Goal: Task Accomplishment & Management: Complete application form

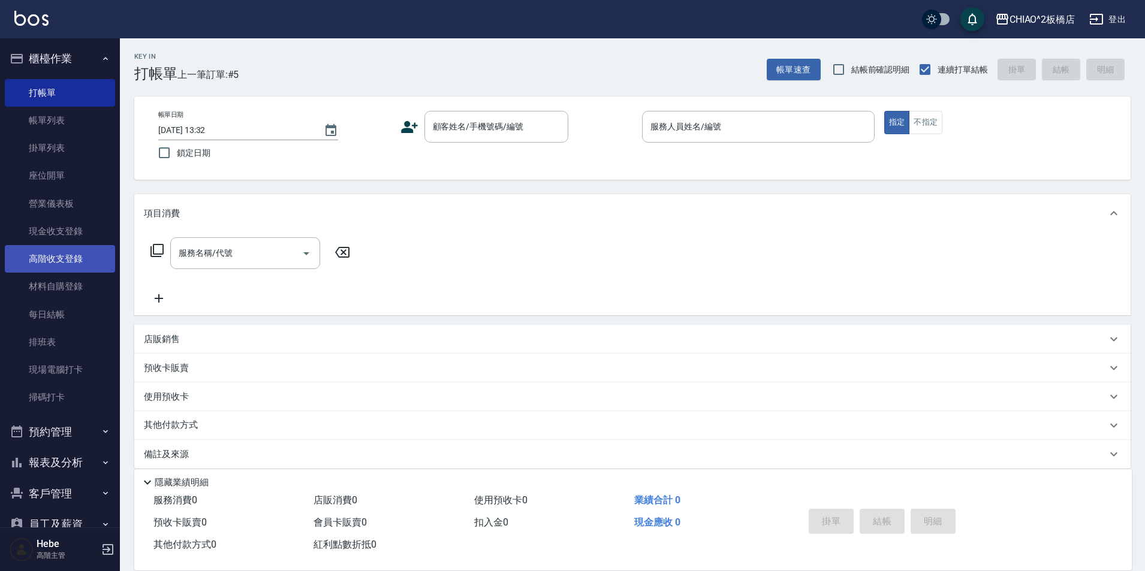
drag, startPoint x: 0, startPoint y: 0, endPoint x: 67, endPoint y: 254, distance: 262.1
click at [67, 254] on link "高階收支登錄" at bounding box center [60, 259] width 110 height 28
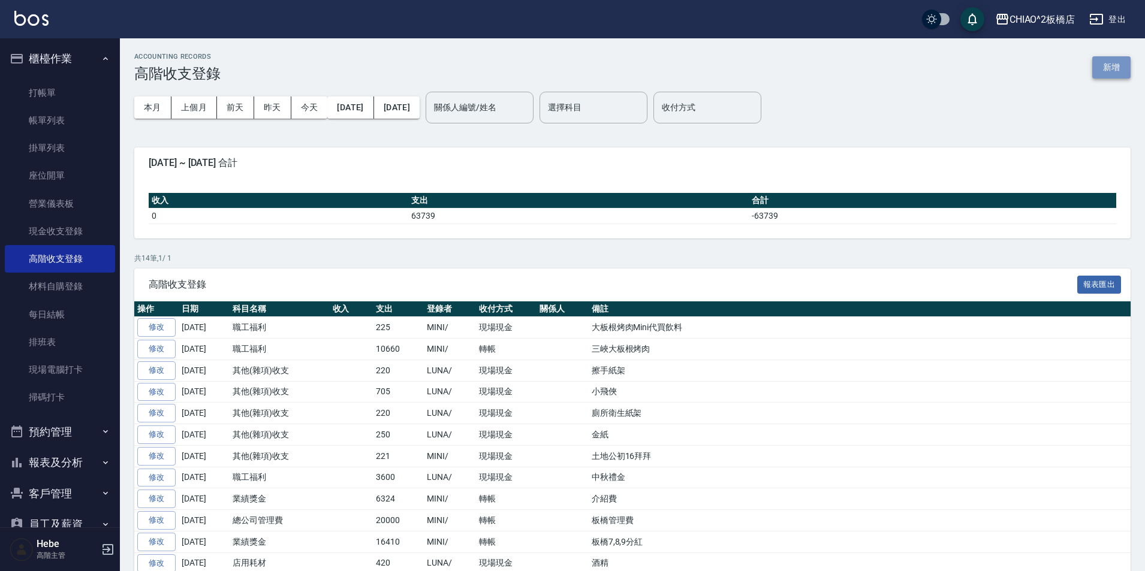
click at [1108, 73] on button "新增" at bounding box center [1111, 67] width 38 height 22
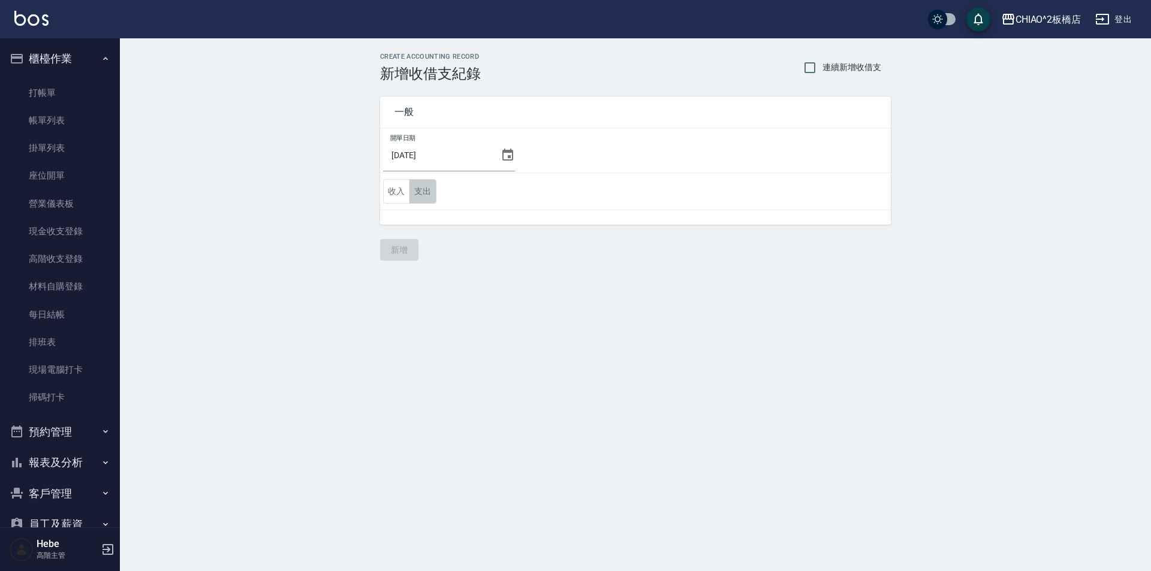
click at [426, 194] on button "支出" at bounding box center [422, 191] width 27 height 25
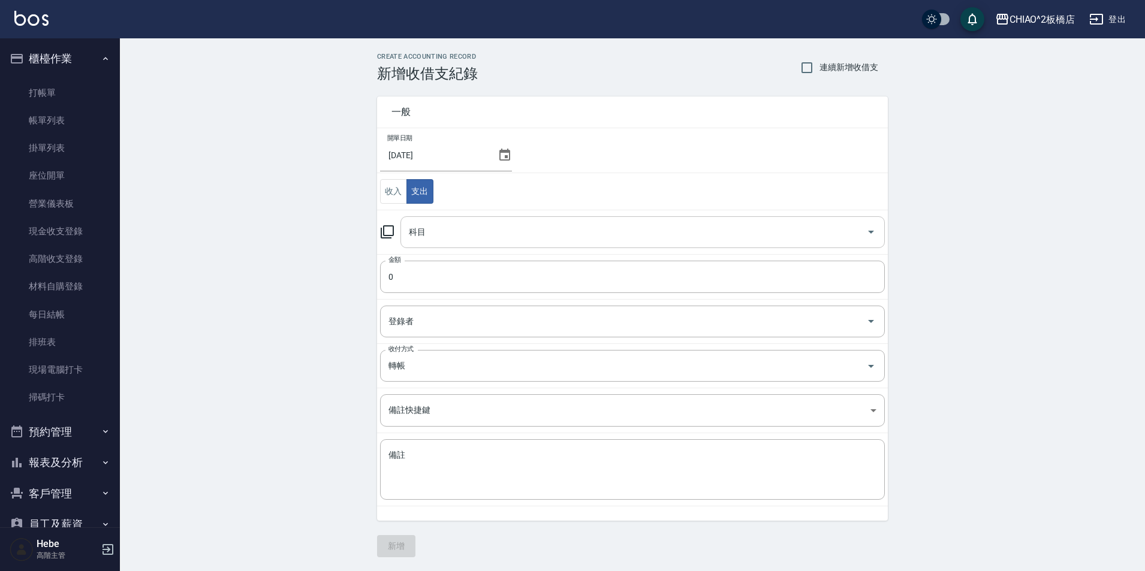
click at [451, 234] on input "科目" at bounding box center [633, 232] width 455 height 21
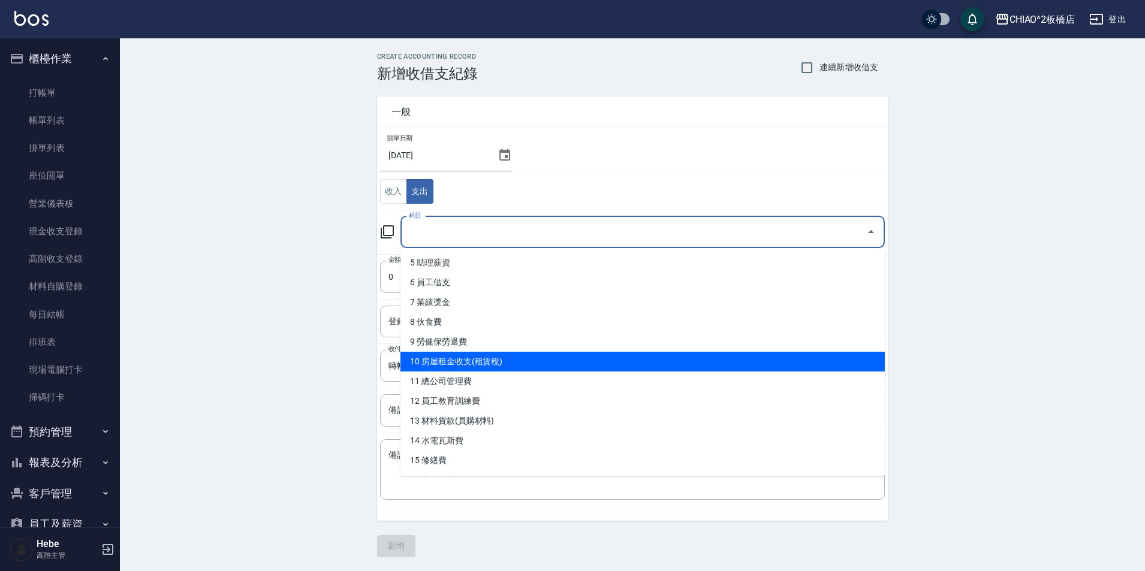
scroll to position [120, 0]
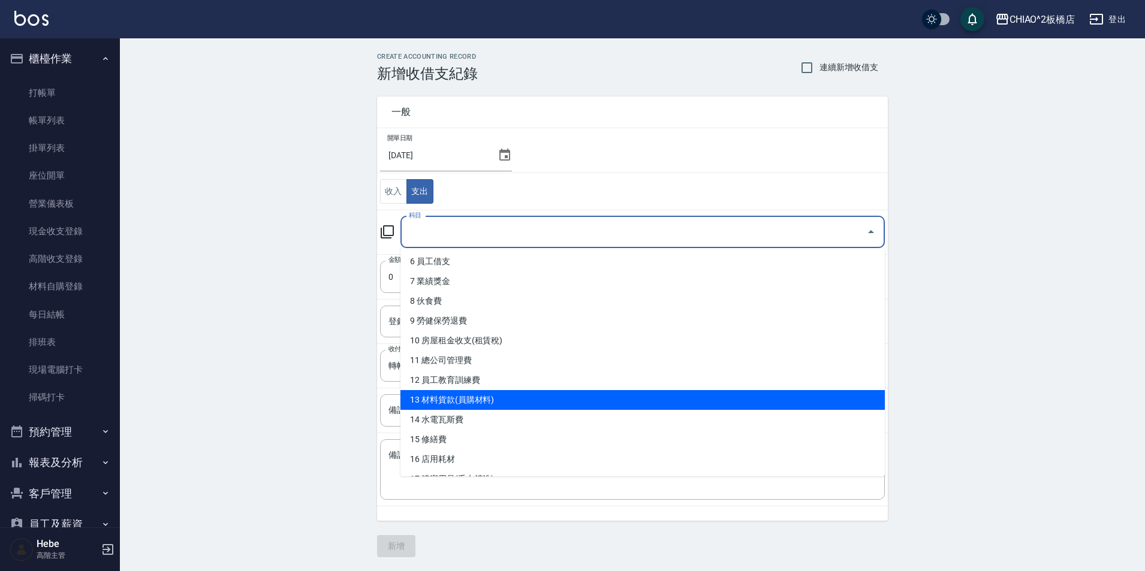
click at [495, 404] on li "13 材料貨款(員購材料)" at bounding box center [642, 400] width 484 height 20
type input "13 材料貨款(員購材料)"
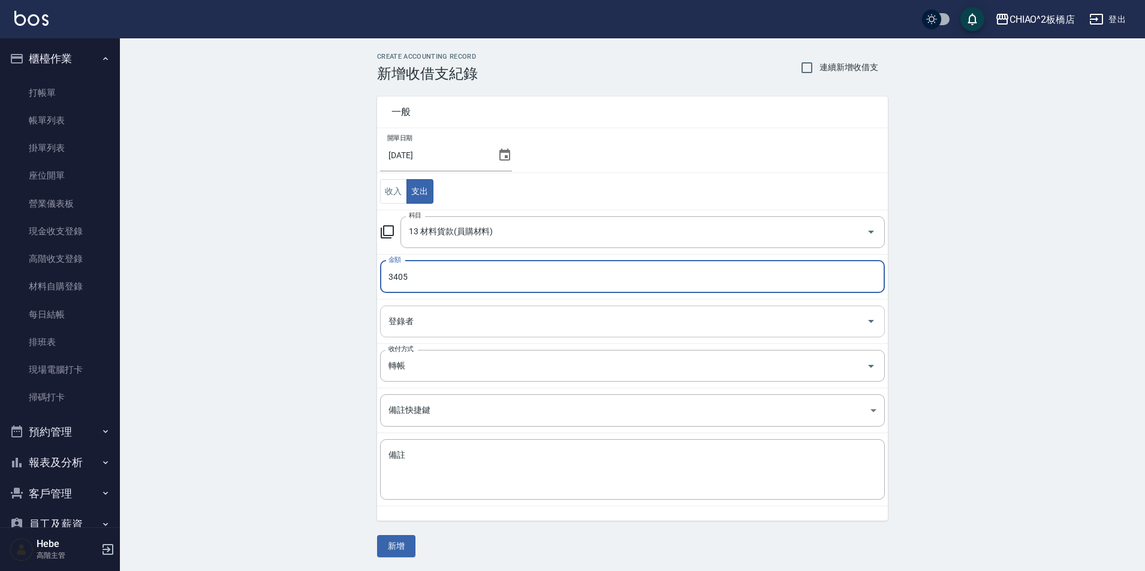
type input "3405"
click at [442, 326] on input "登錄者" at bounding box center [623, 321] width 476 height 21
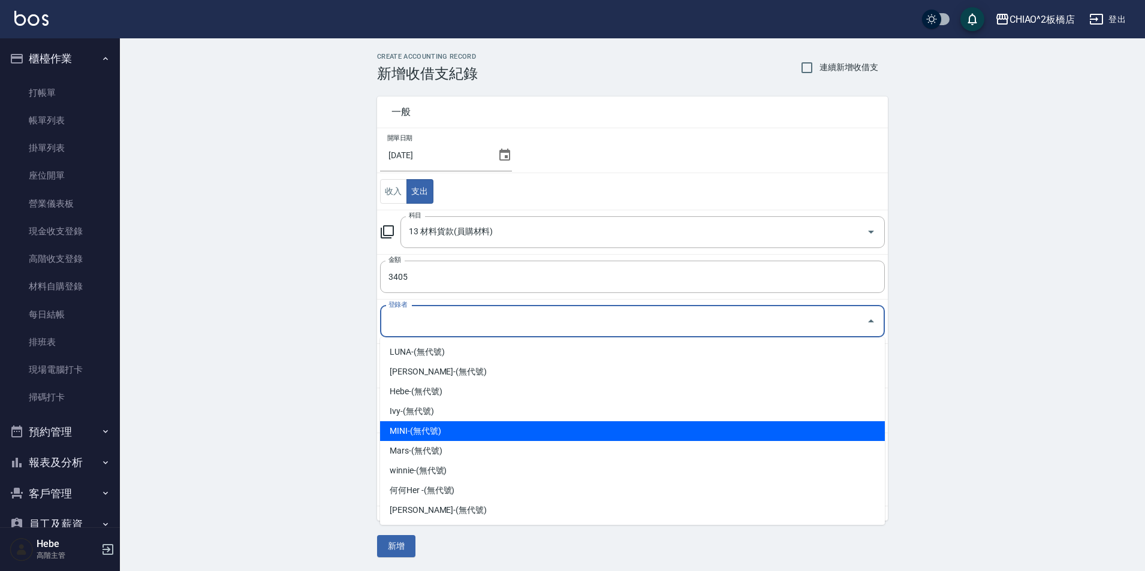
click at [452, 430] on li "MINI-(無代號)" at bounding box center [632, 431] width 505 height 20
type input "MINI-(無代號)"
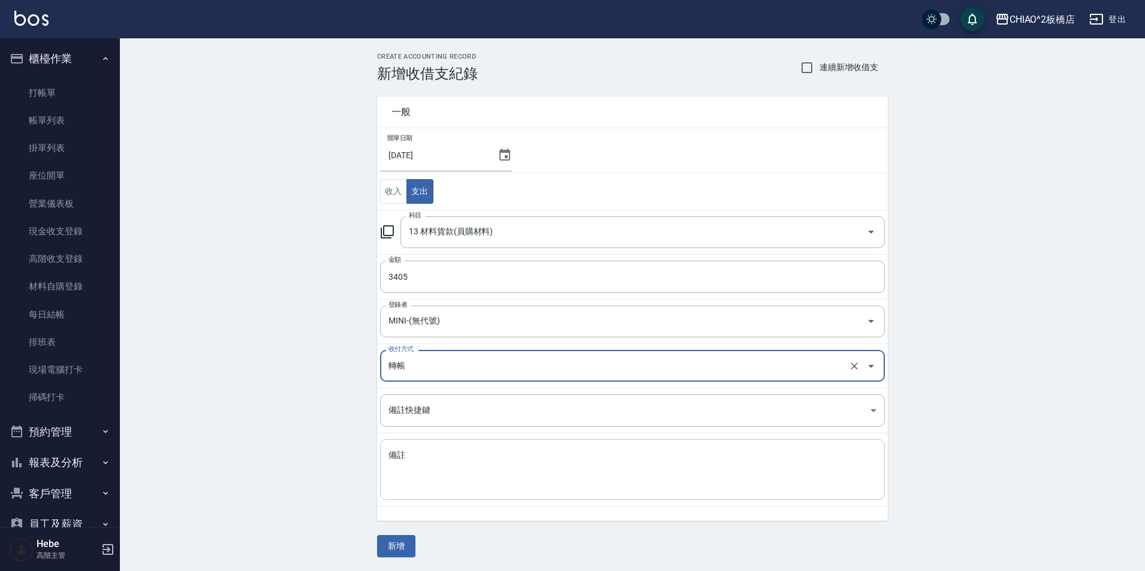
click at [427, 459] on textarea "備註" at bounding box center [632, 469] width 488 height 41
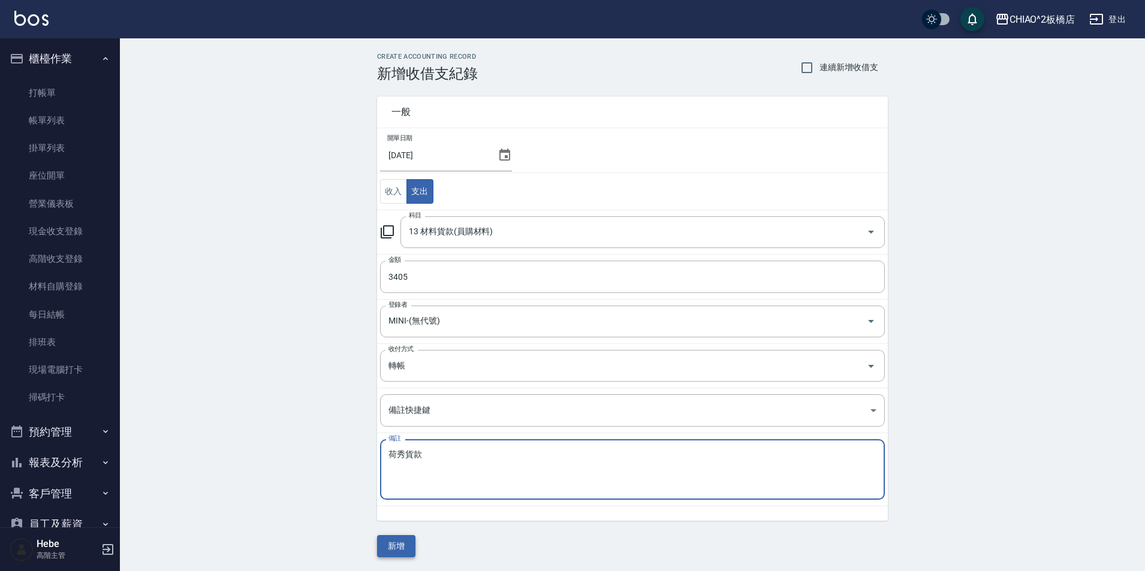
type textarea "荷秀貨款"
click at [396, 545] on button "新增" at bounding box center [396, 546] width 38 height 22
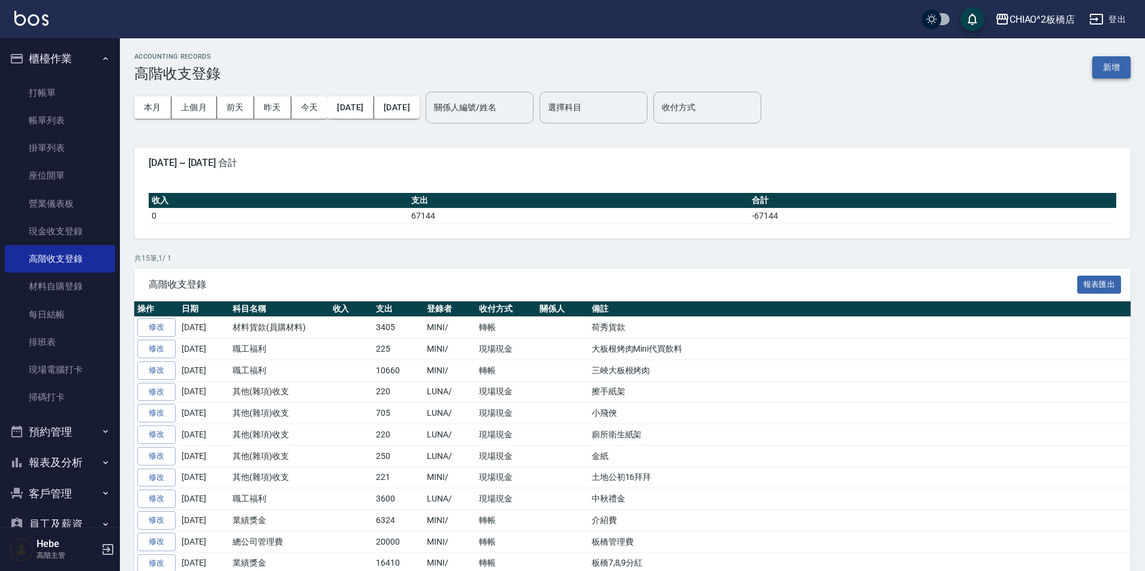
click at [1107, 67] on button "新增" at bounding box center [1111, 67] width 38 height 22
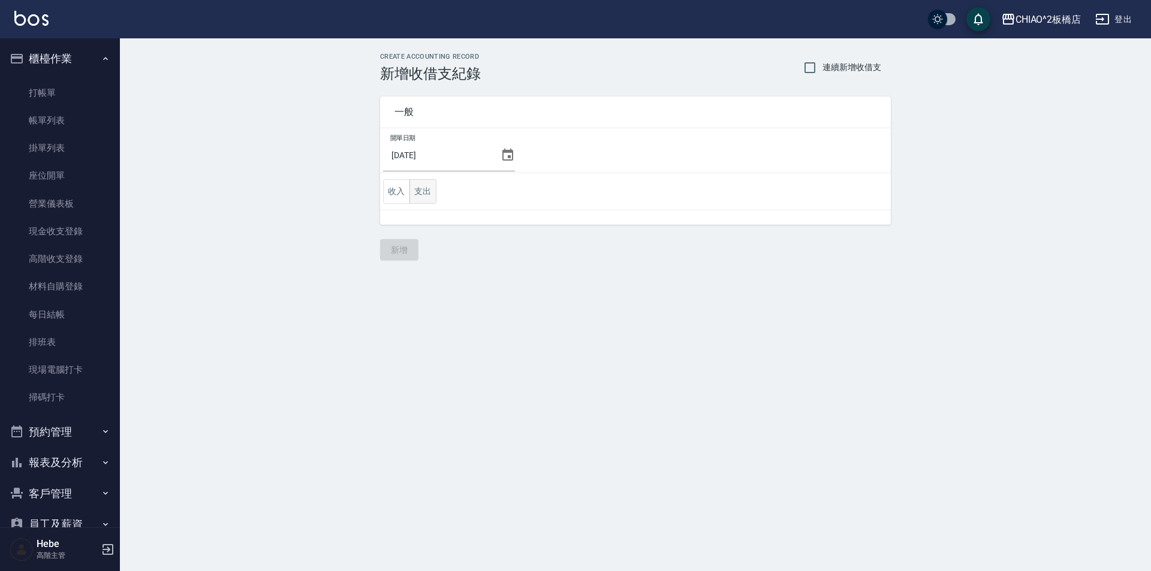
click at [424, 192] on button "支出" at bounding box center [422, 191] width 27 height 25
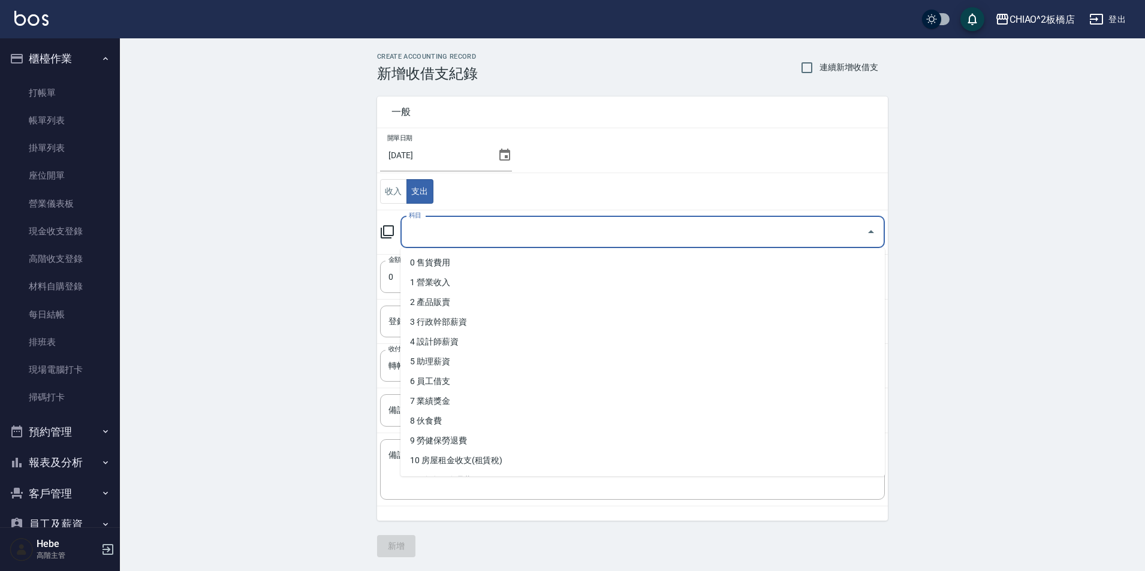
click at [445, 238] on input "科目" at bounding box center [633, 232] width 455 height 21
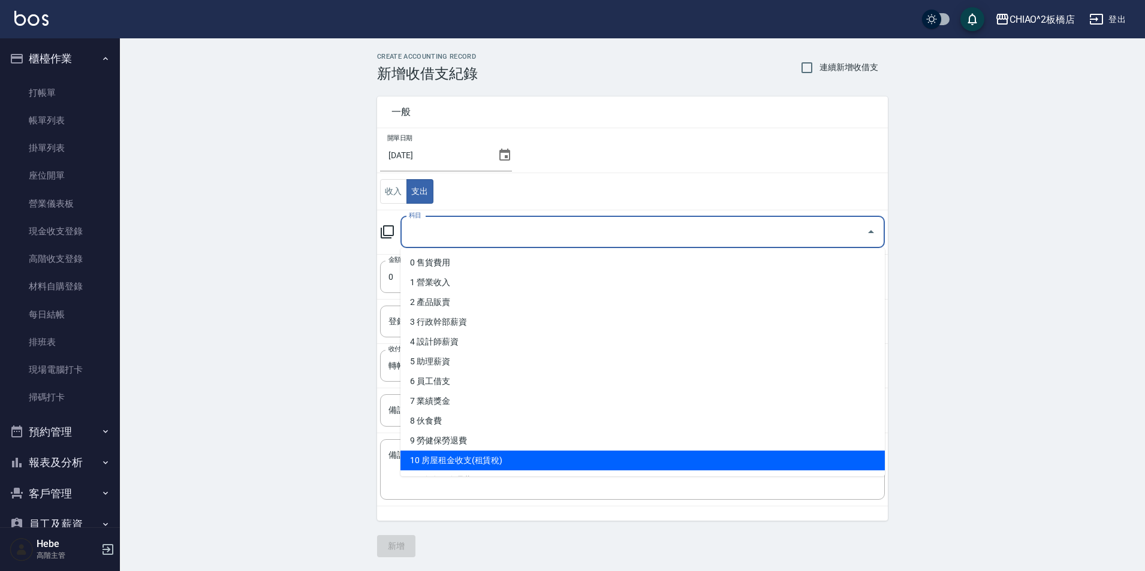
click at [488, 463] on li "10 房屋租金收支(租賃稅)" at bounding box center [642, 461] width 484 height 20
type input "10 房屋租金收支(租賃稅)"
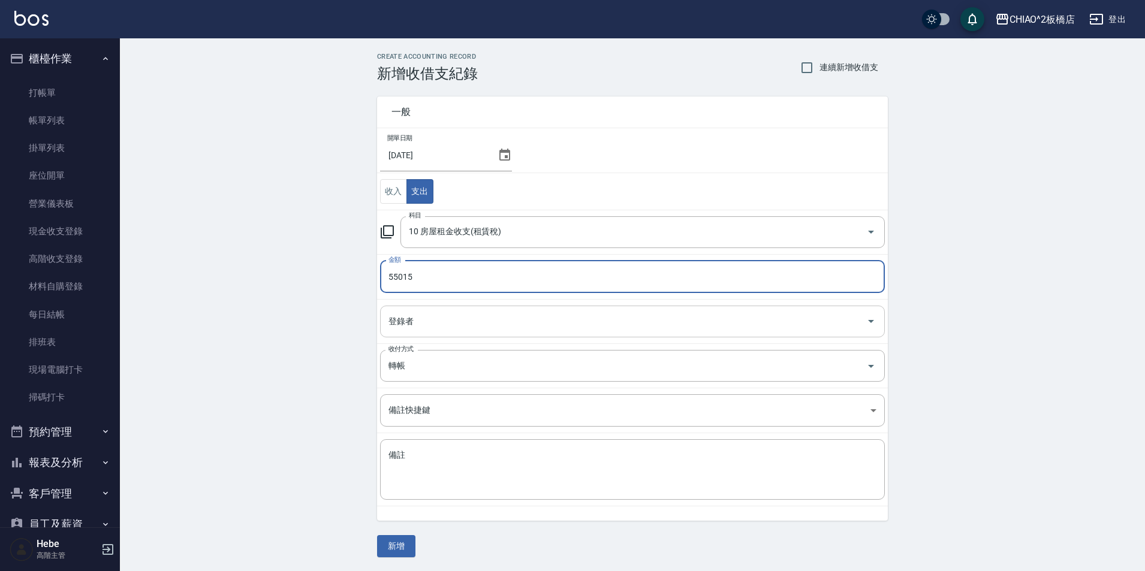
type input "55015"
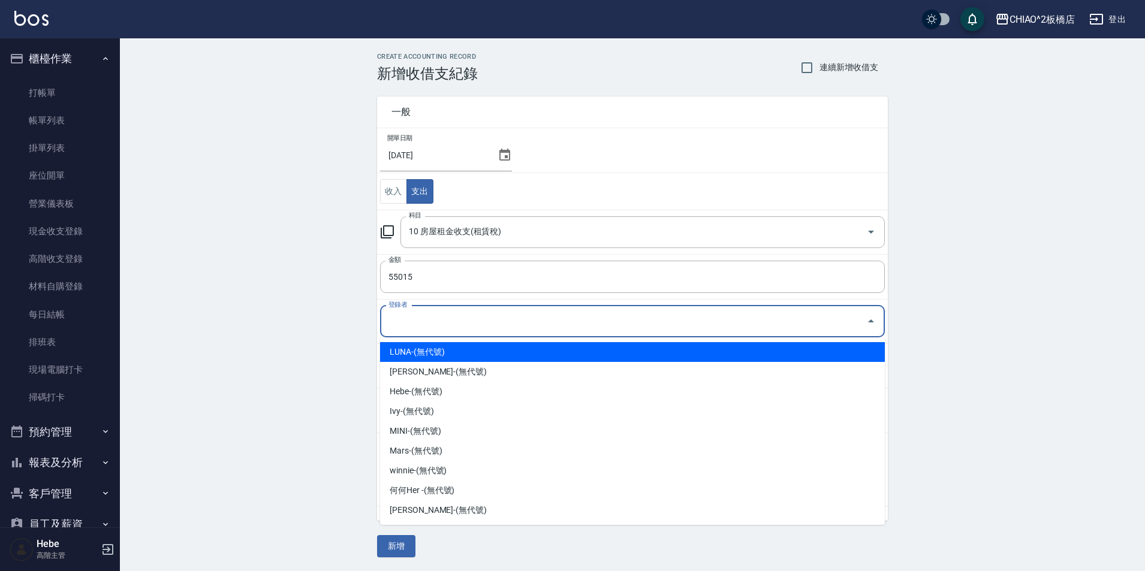
click at [467, 321] on input "登錄者" at bounding box center [623, 321] width 476 height 21
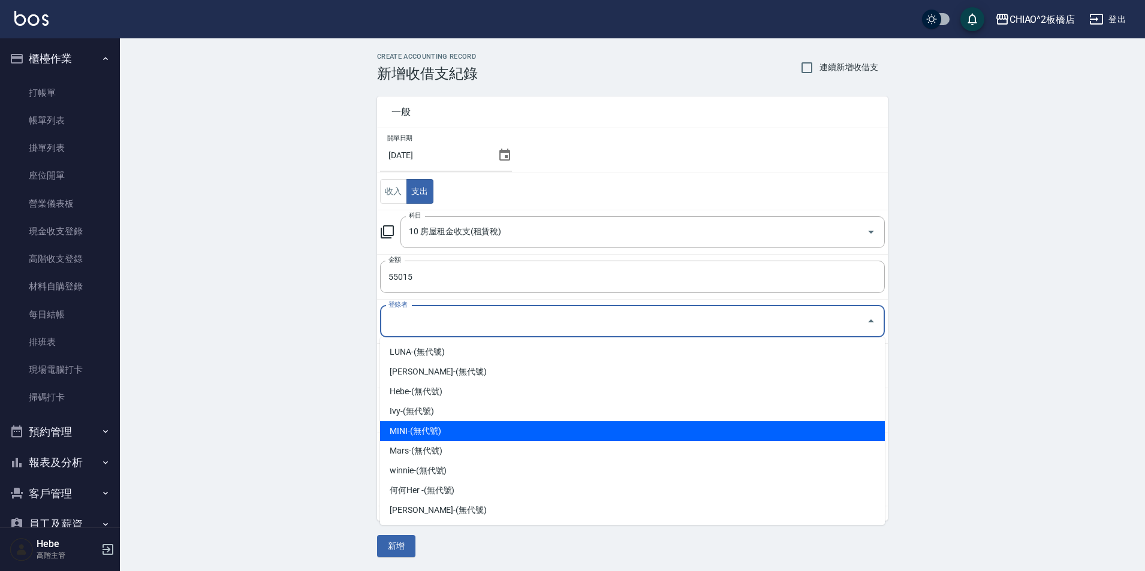
click at [483, 424] on li "MINI-(無代號)" at bounding box center [632, 431] width 505 height 20
type input "MINI-(無代號)"
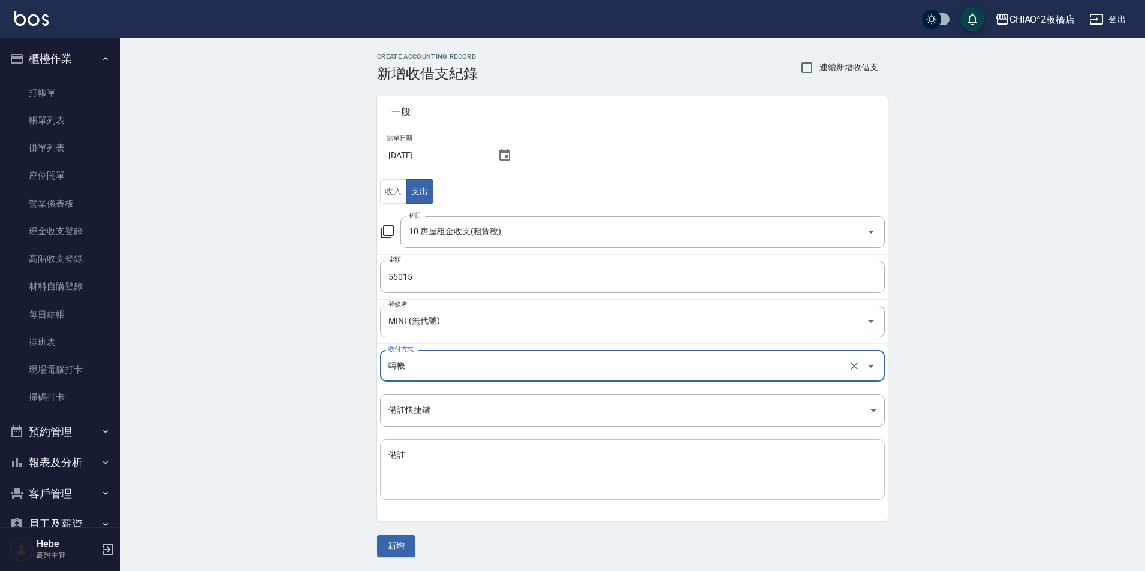
click at [477, 458] on textarea "備註" at bounding box center [632, 469] width 488 height 41
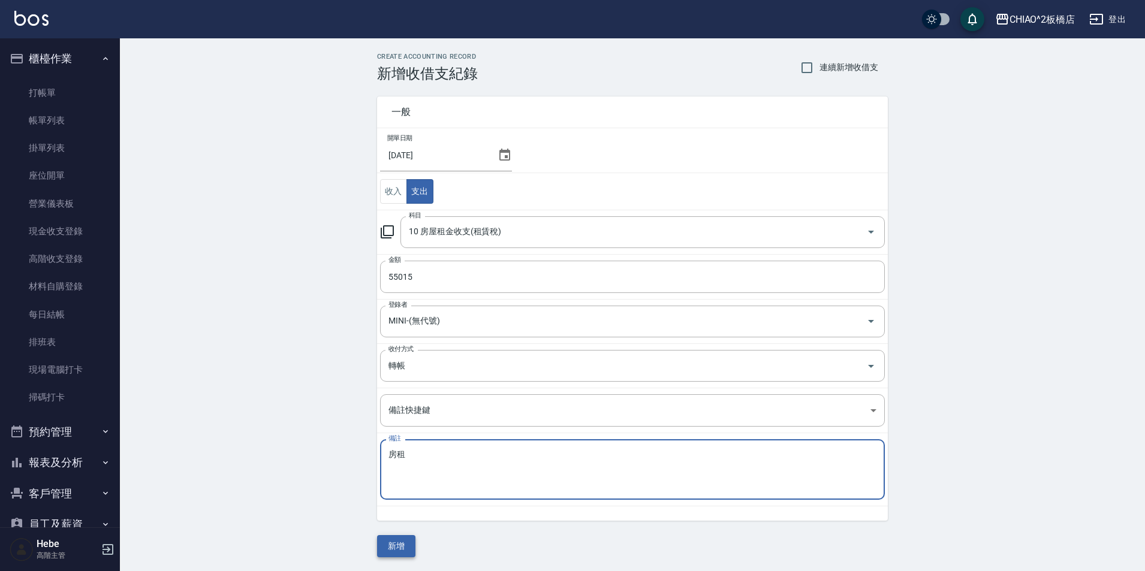
type textarea "房租"
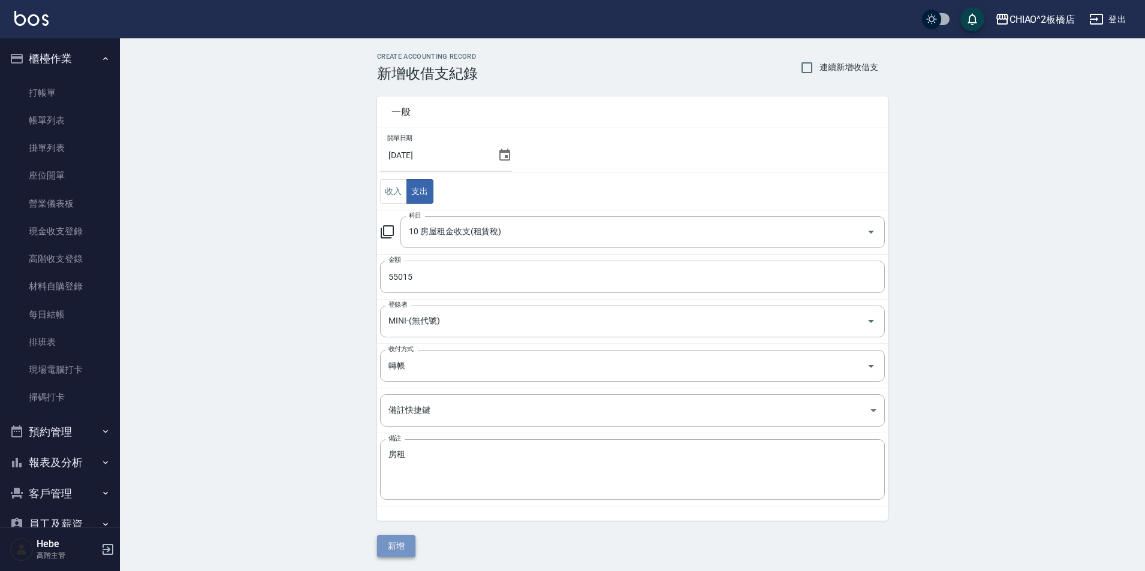
click at [402, 546] on button "新增" at bounding box center [396, 546] width 38 height 22
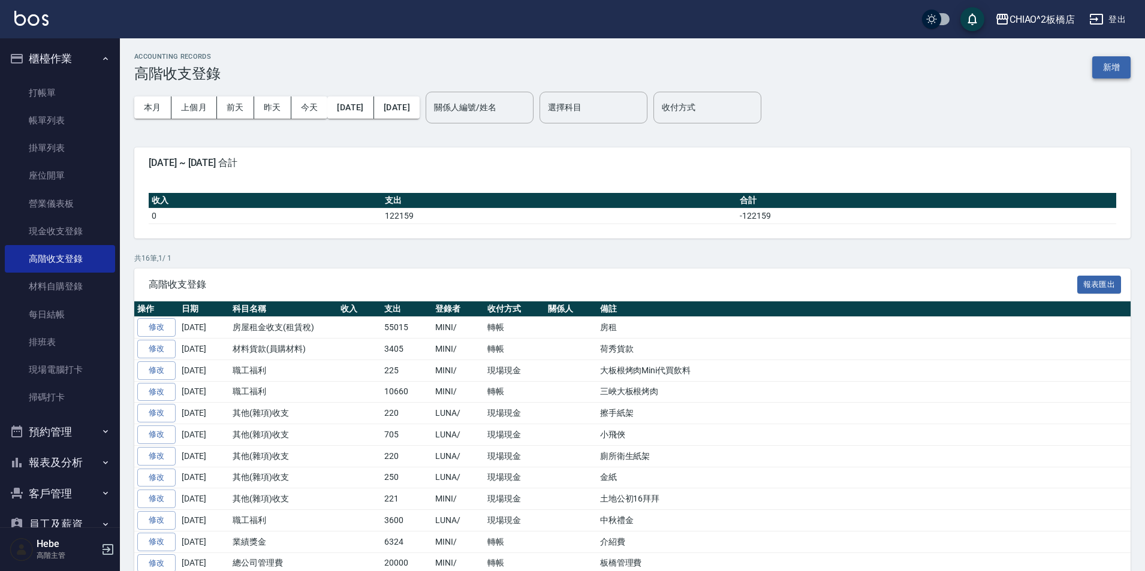
click at [1108, 64] on button "新增" at bounding box center [1111, 67] width 38 height 22
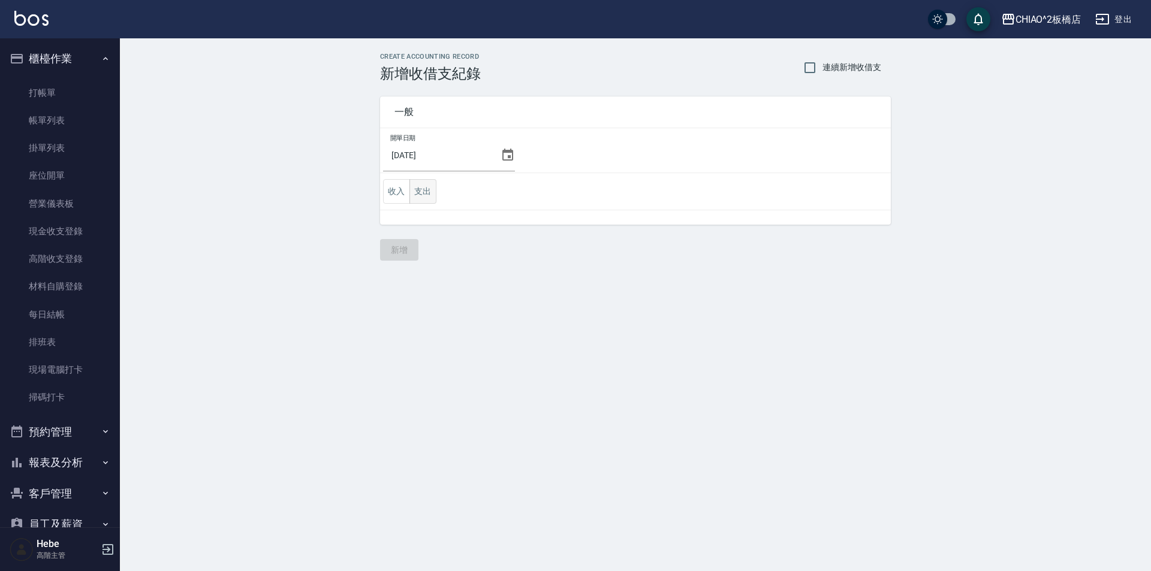
click at [431, 194] on button "支出" at bounding box center [422, 191] width 27 height 25
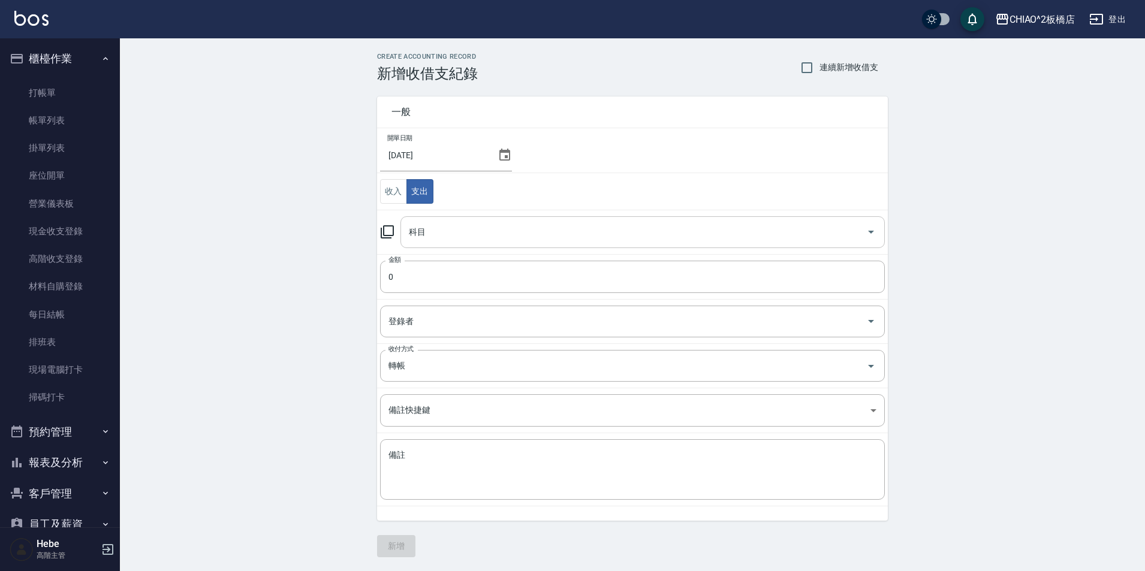
click at [444, 246] on div "科目" at bounding box center [642, 232] width 484 height 32
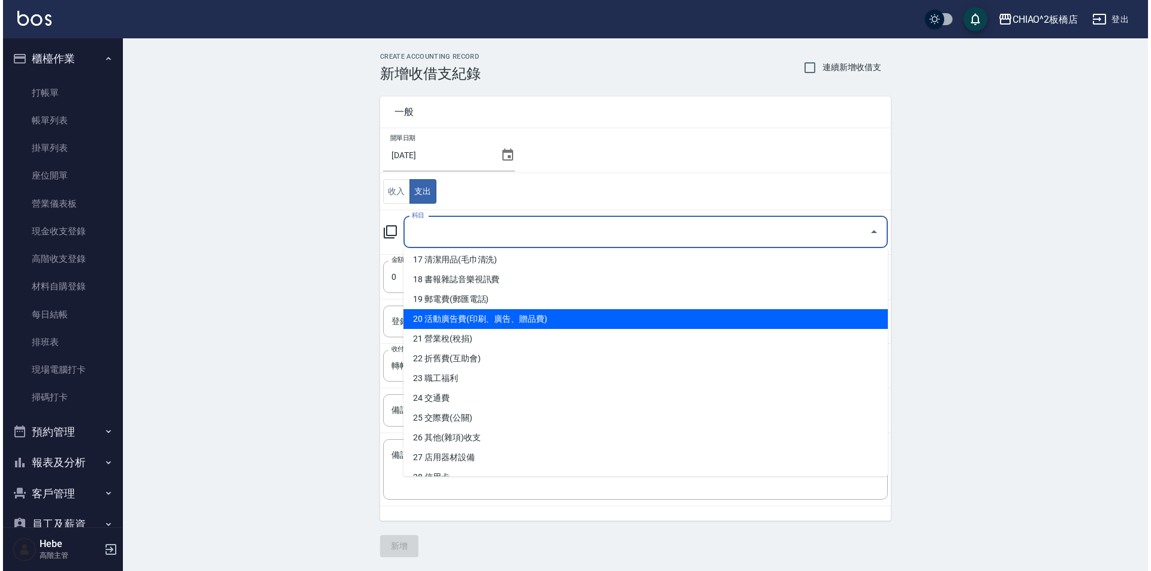
scroll to position [360, 0]
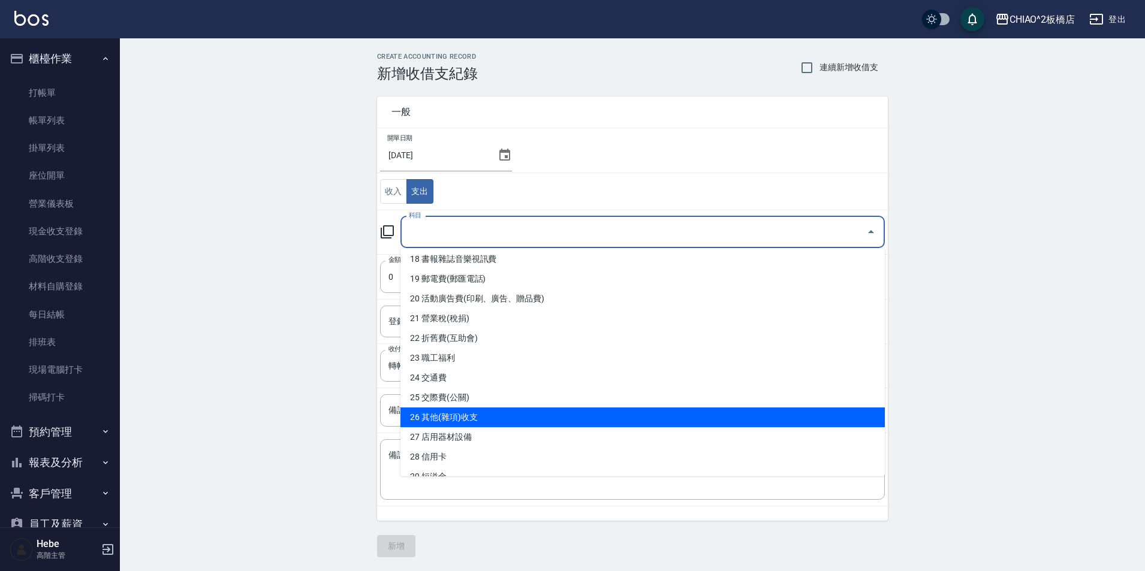
click at [451, 415] on li "26 其他(雜項)收支" at bounding box center [642, 418] width 484 height 20
type input "26 其他(雜項)收支"
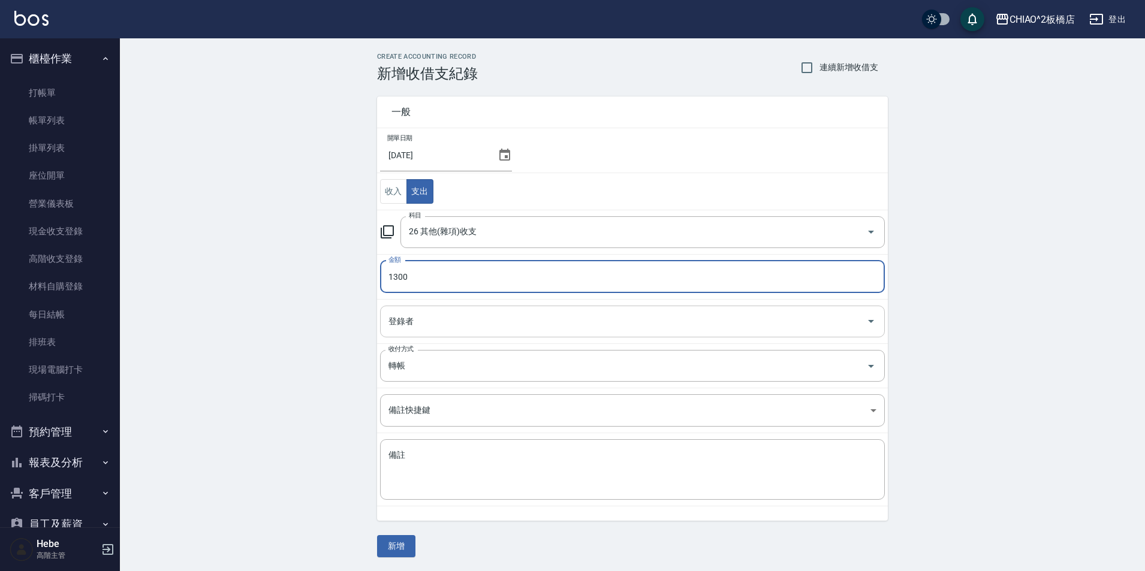
type input "1300"
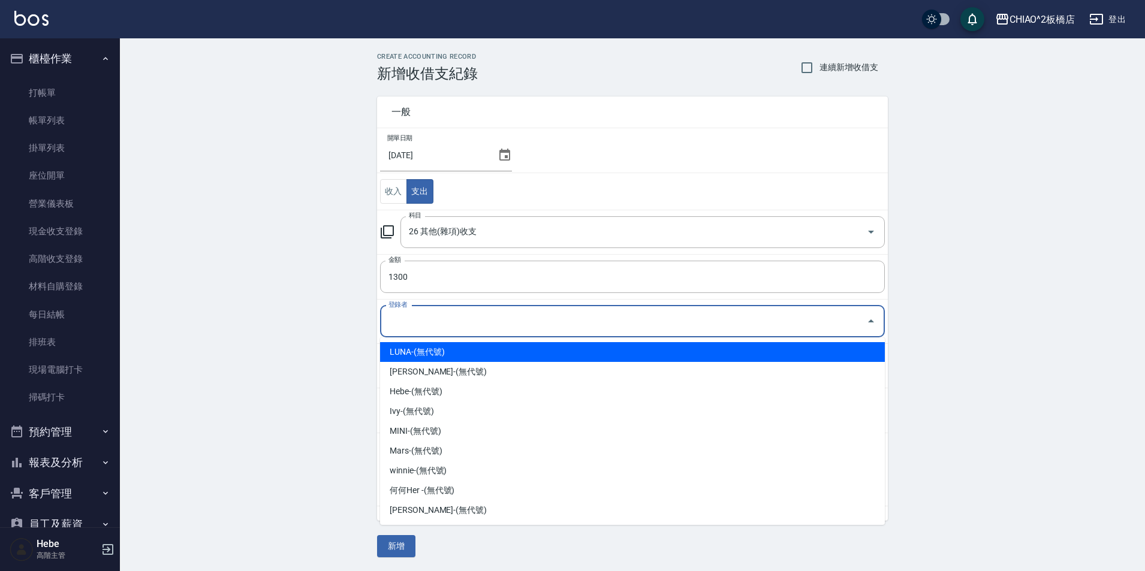
click at [408, 328] on input "登錄者" at bounding box center [623, 321] width 476 height 21
click at [406, 351] on li "LUNA-(無代號)" at bounding box center [632, 352] width 505 height 20
type input "LUNA-(無代號)"
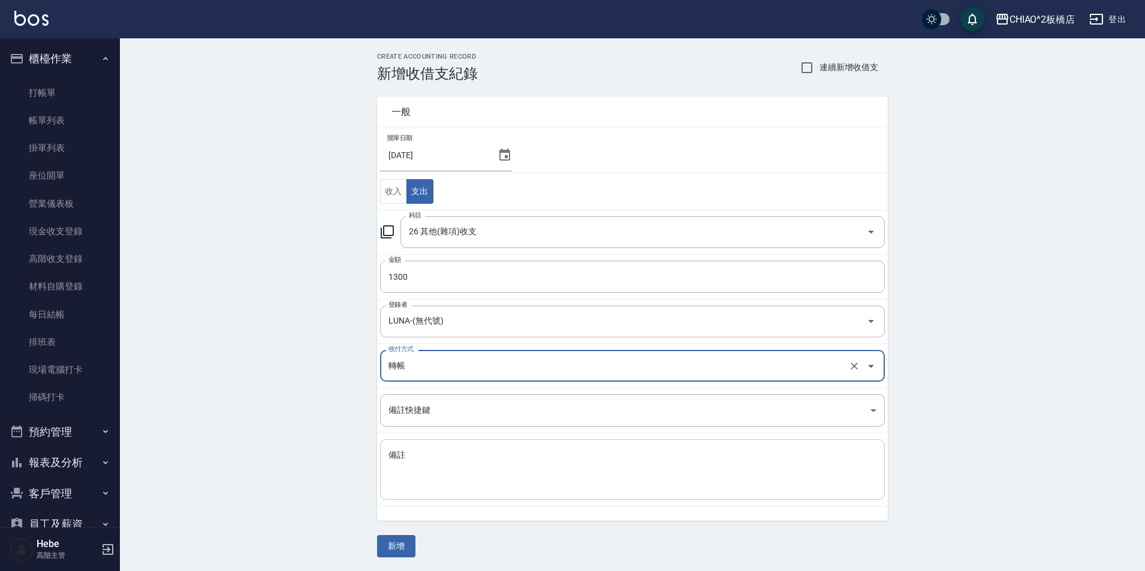
click at [412, 461] on textarea "備註" at bounding box center [632, 469] width 488 height 41
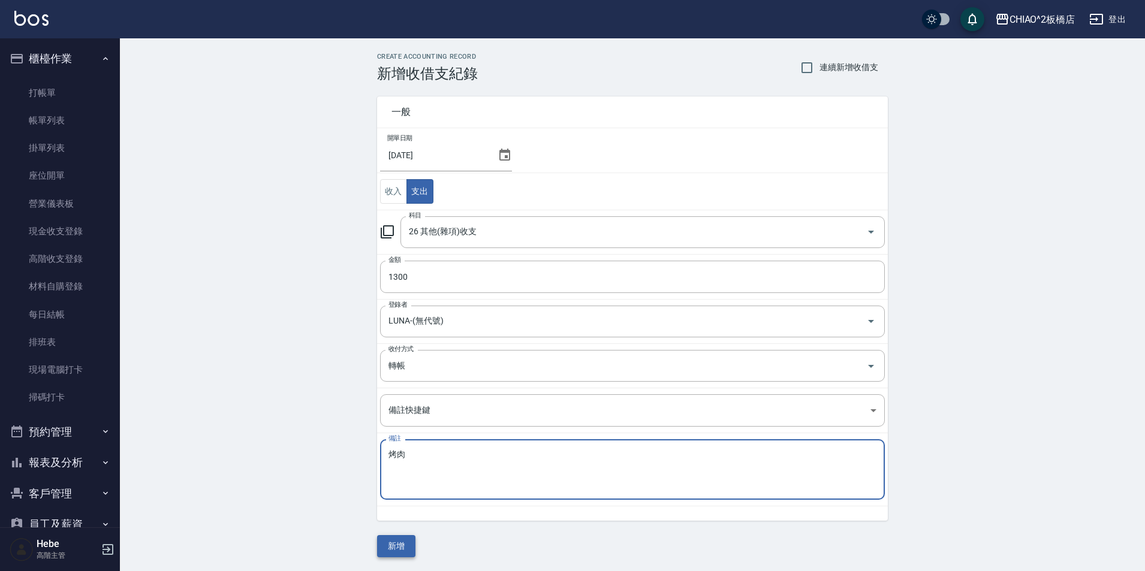
type textarea "烤肉"
click at [398, 539] on button "新增" at bounding box center [396, 546] width 38 height 22
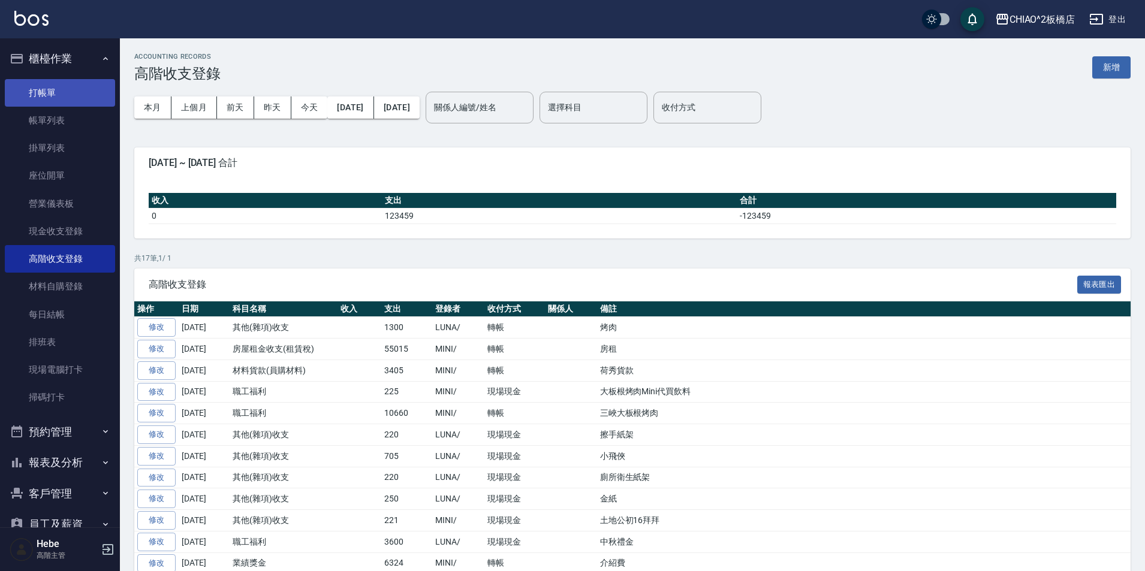
click at [67, 92] on link "打帳單" at bounding box center [60, 93] width 110 height 28
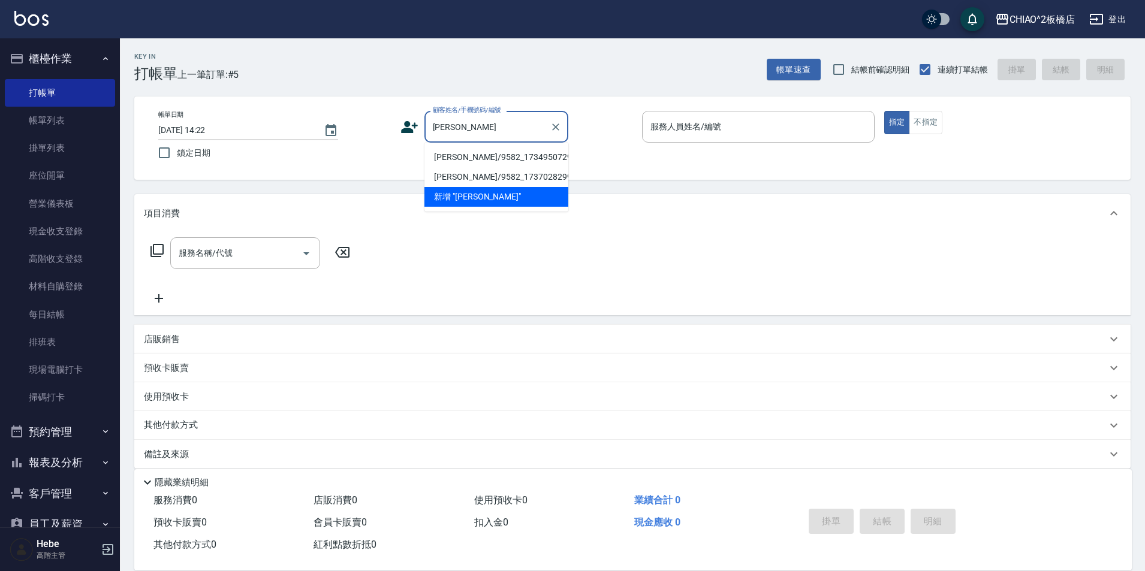
click at [476, 158] on li "[PERSON_NAME]/9582_1734950729/null" at bounding box center [496, 157] width 144 height 20
type input "[PERSON_NAME]/9582_1734950729/null"
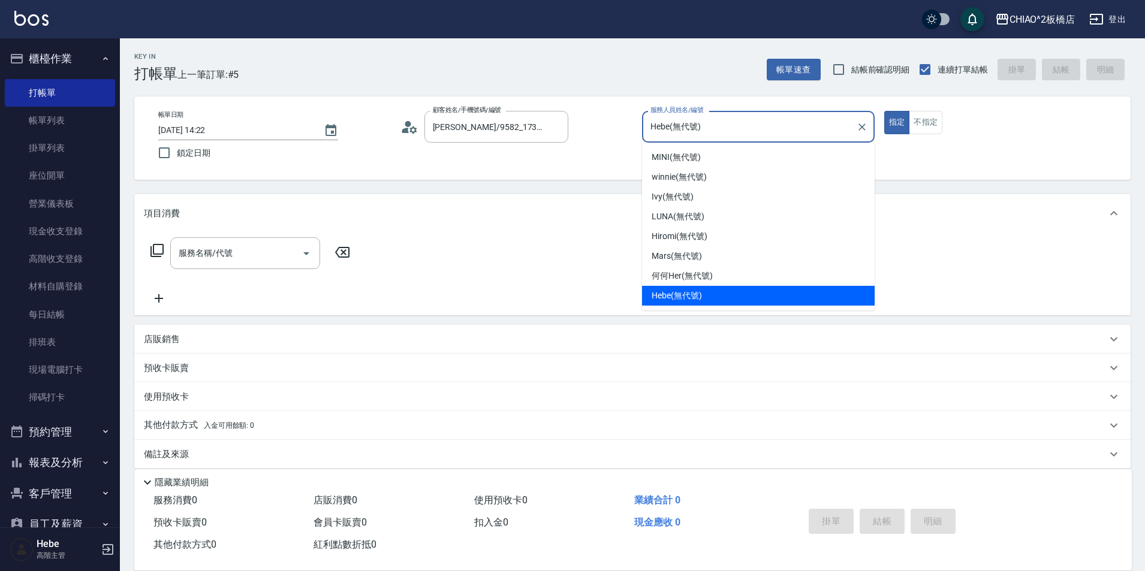
click at [660, 129] on input "Hebe(無代號)" at bounding box center [749, 126] width 204 height 21
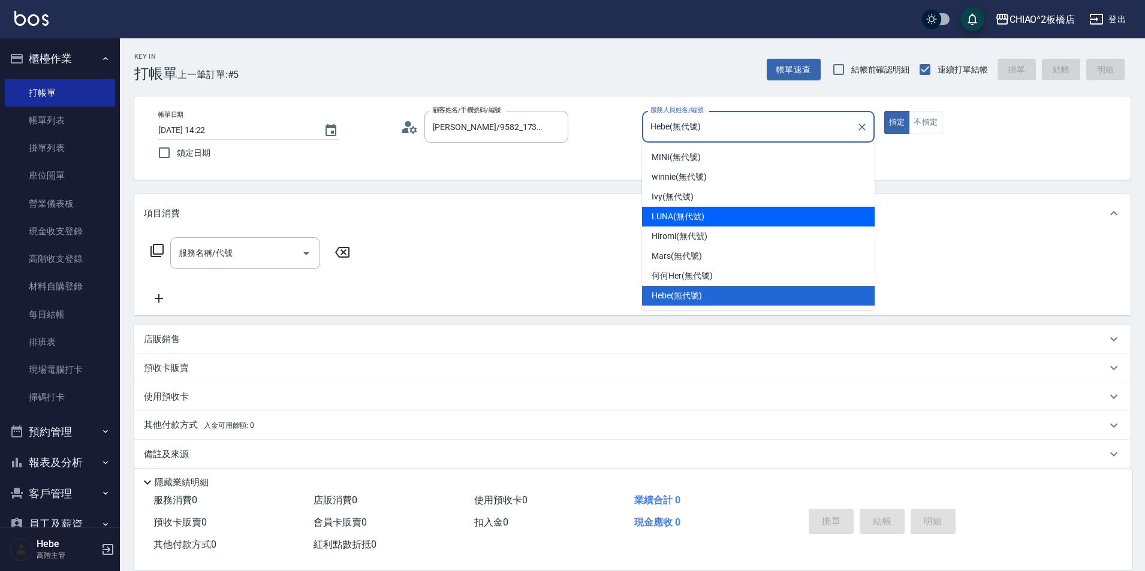
click at [666, 214] on span "LUNA (無代號)" at bounding box center [677, 216] width 53 height 13
type input "LUNA(無代號)"
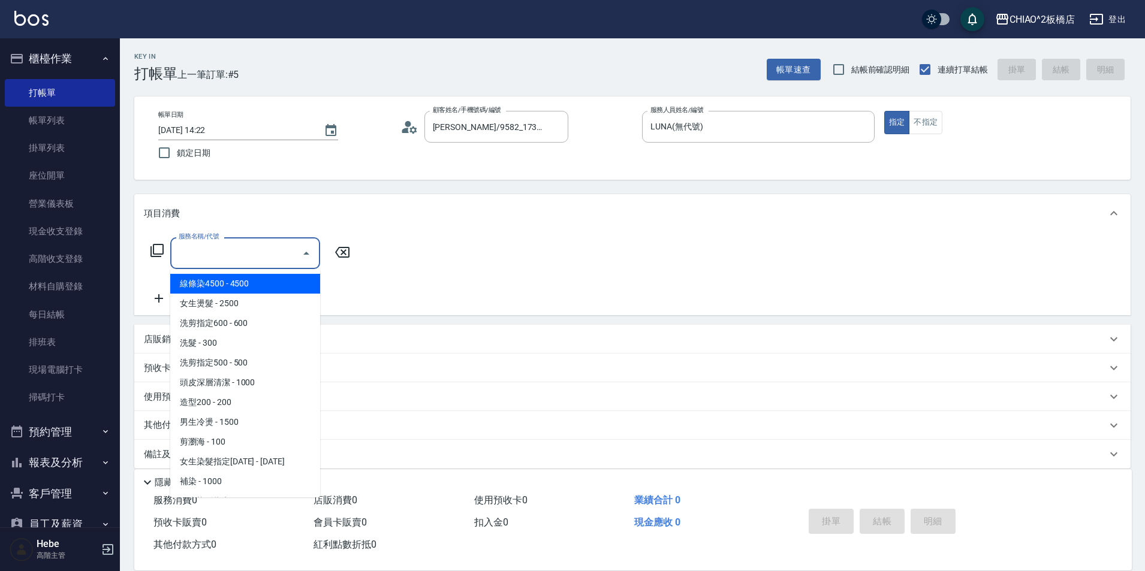
click at [233, 255] on input "服務名稱/代號" at bounding box center [236, 253] width 121 height 21
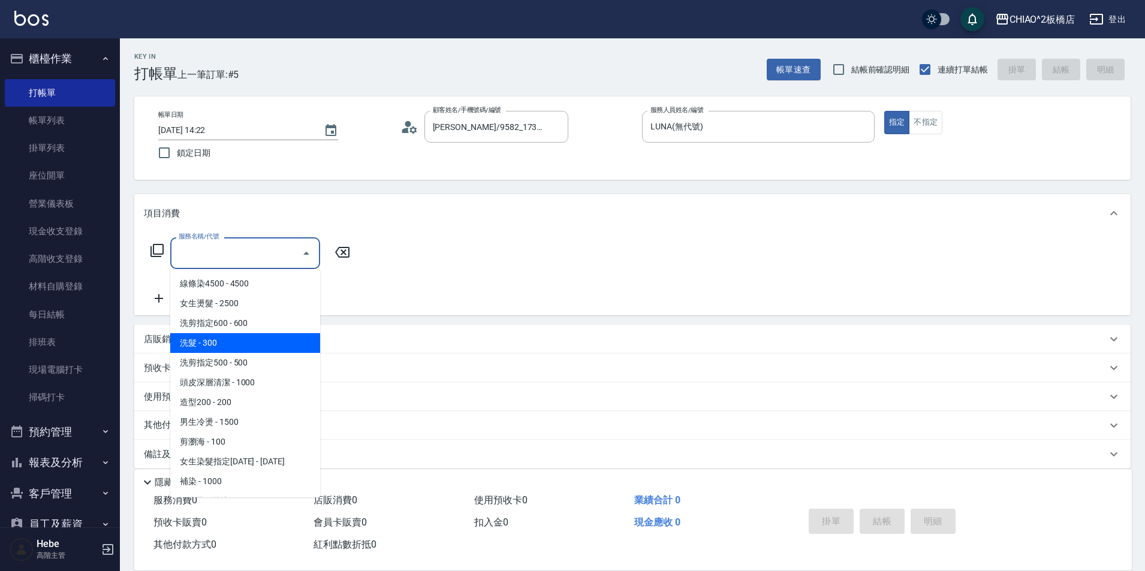
click at [229, 346] on span "洗髮 - 300" at bounding box center [245, 343] width 150 height 20
type input "洗髮(96679)"
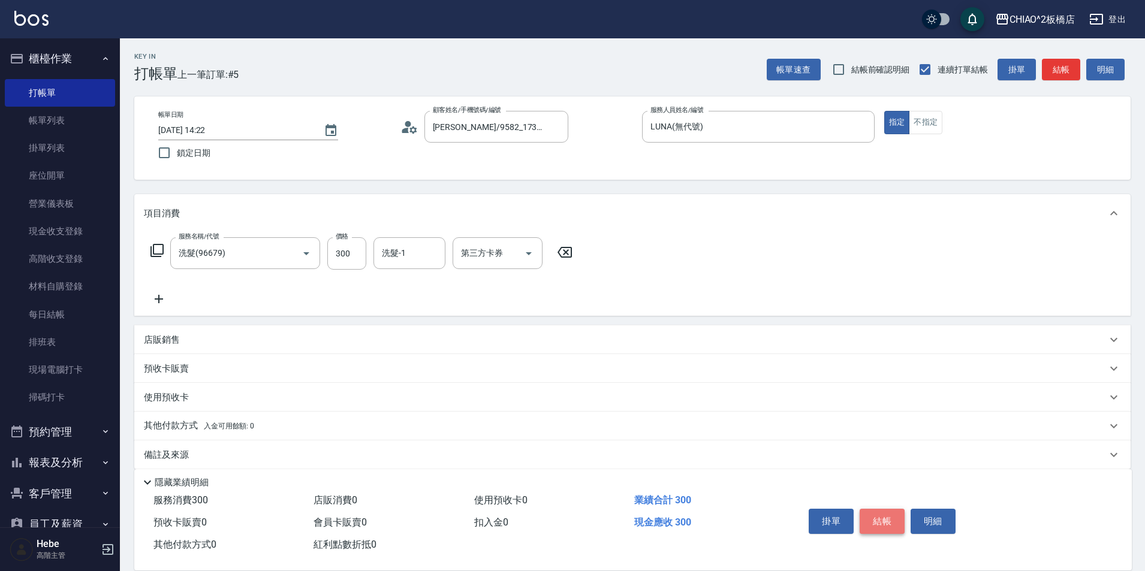
click at [872, 511] on button "結帳" at bounding box center [881, 521] width 45 height 25
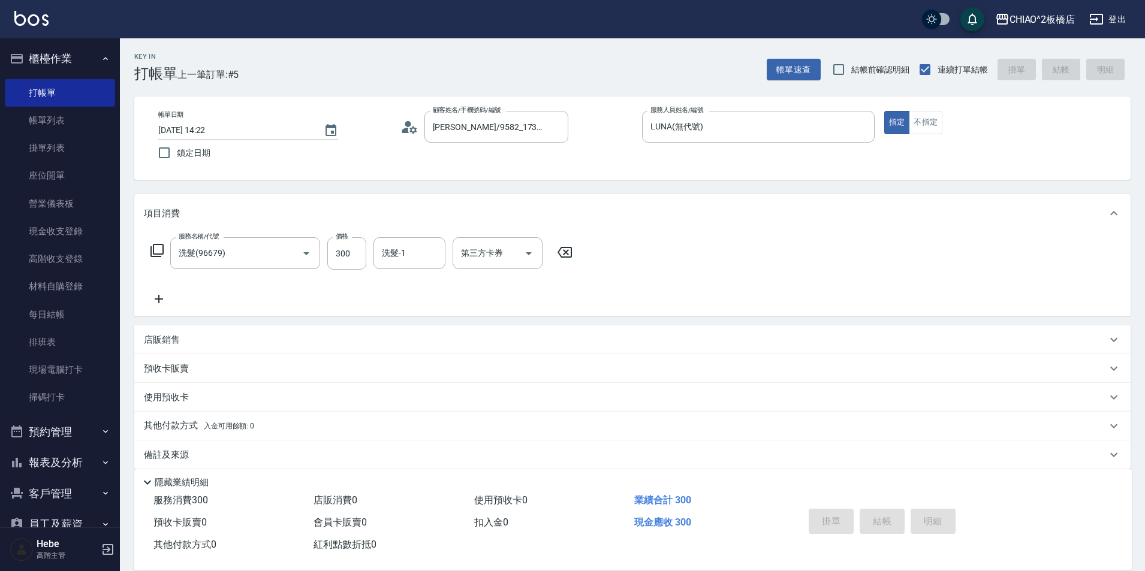
type input "[DATE] 14:23"
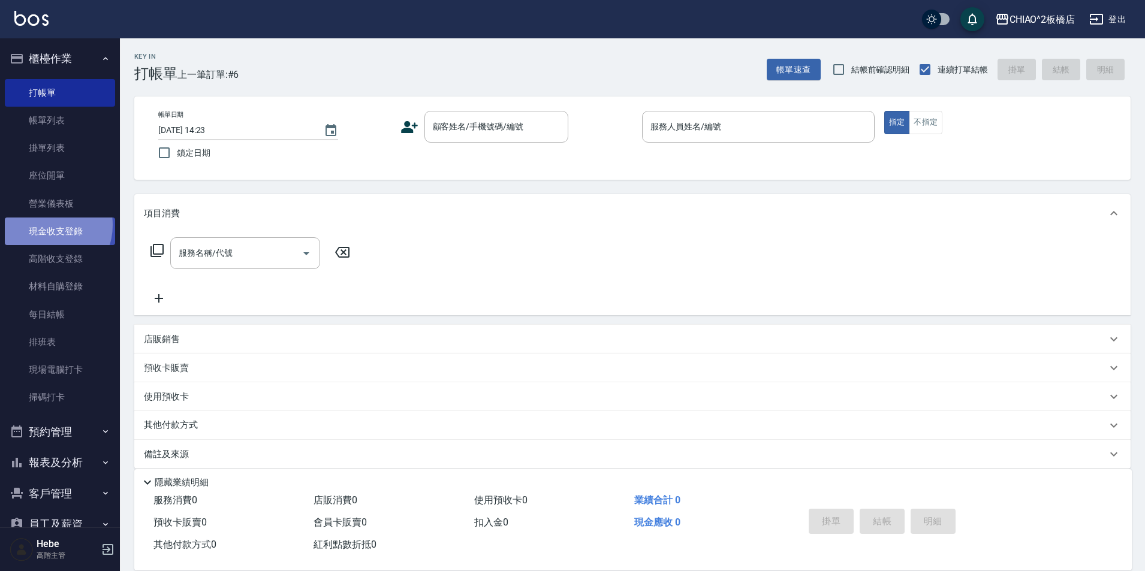
click at [47, 225] on link "現金收支登錄" at bounding box center [60, 232] width 110 height 28
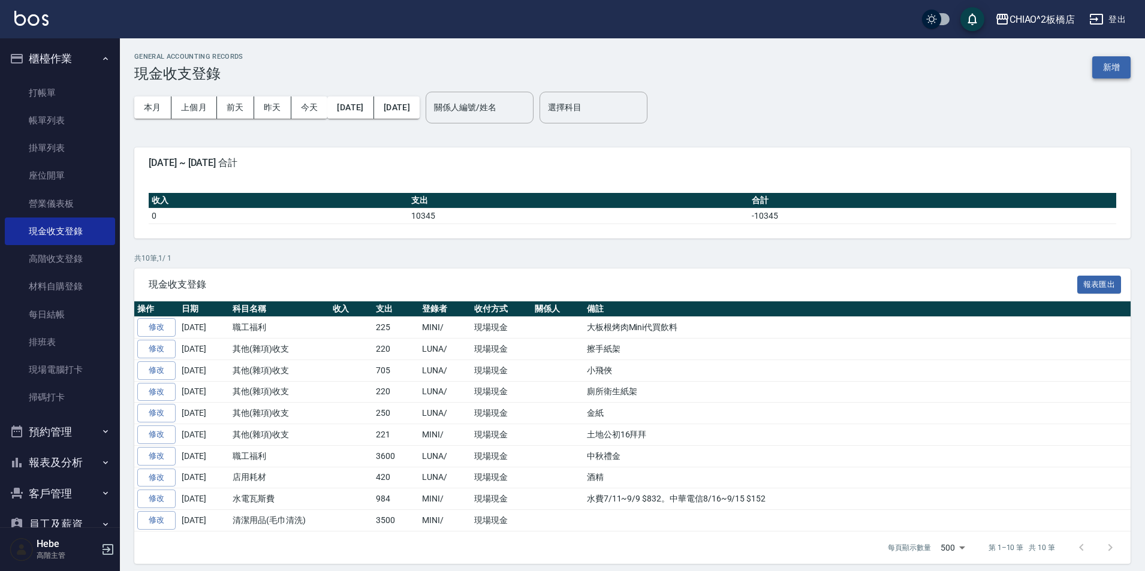
click at [1111, 64] on button "新增" at bounding box center [1111, 67] width 38 height 22
click at [1107, 65] on button "新增" at bounding box center [1111, 67] width 38 height 22
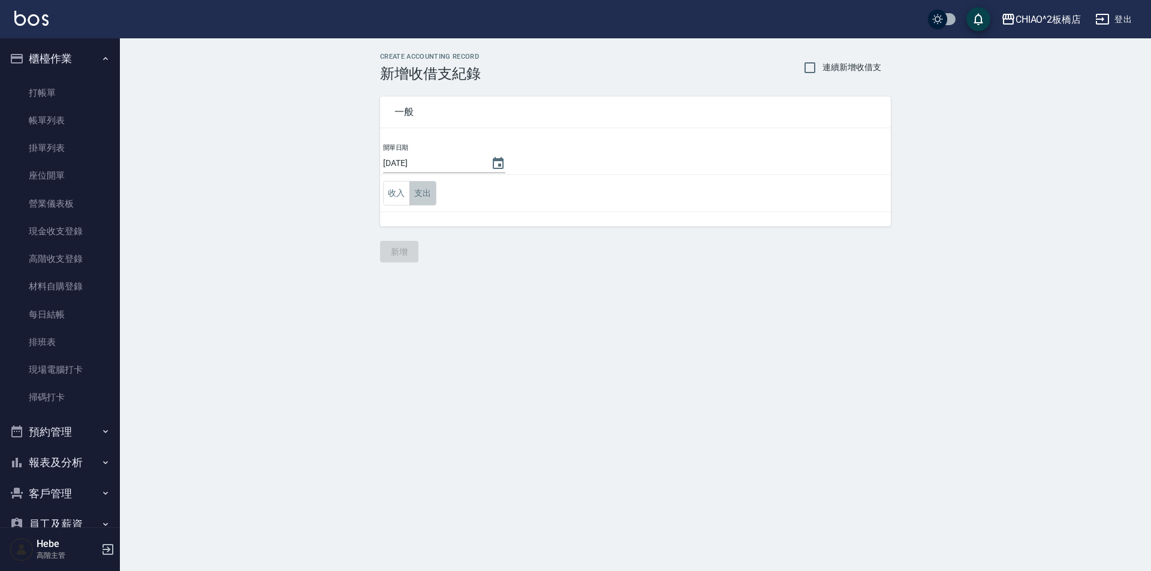
click at [420, 191] on button "支出" at bounding box center [422, 193] width 27 height 25
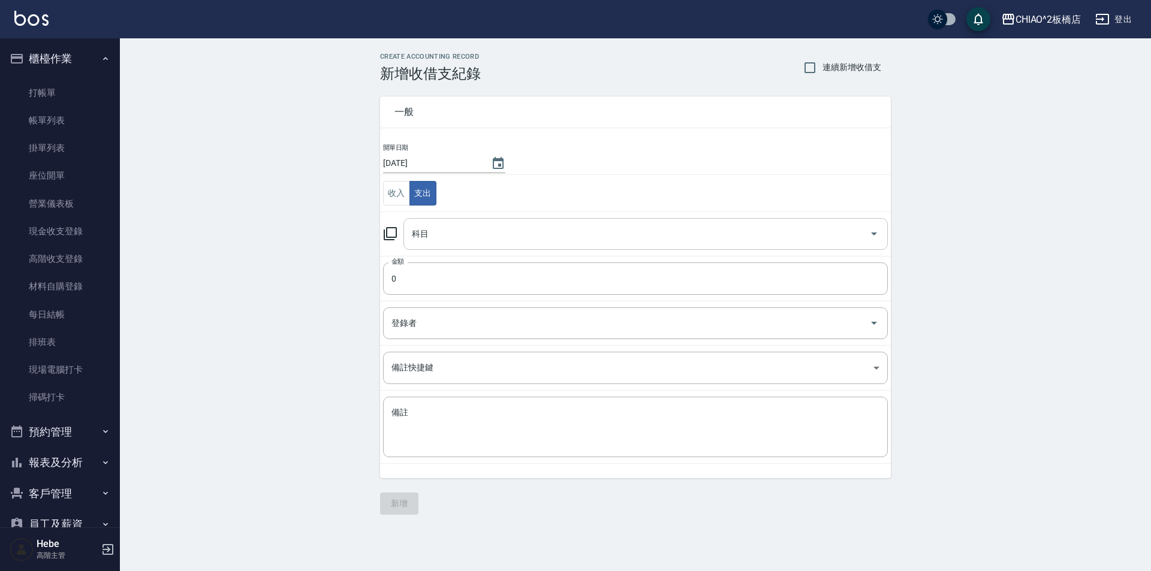
click at [421, 245] on div "科目" at bounding box center [645, 234] width 484 height 32
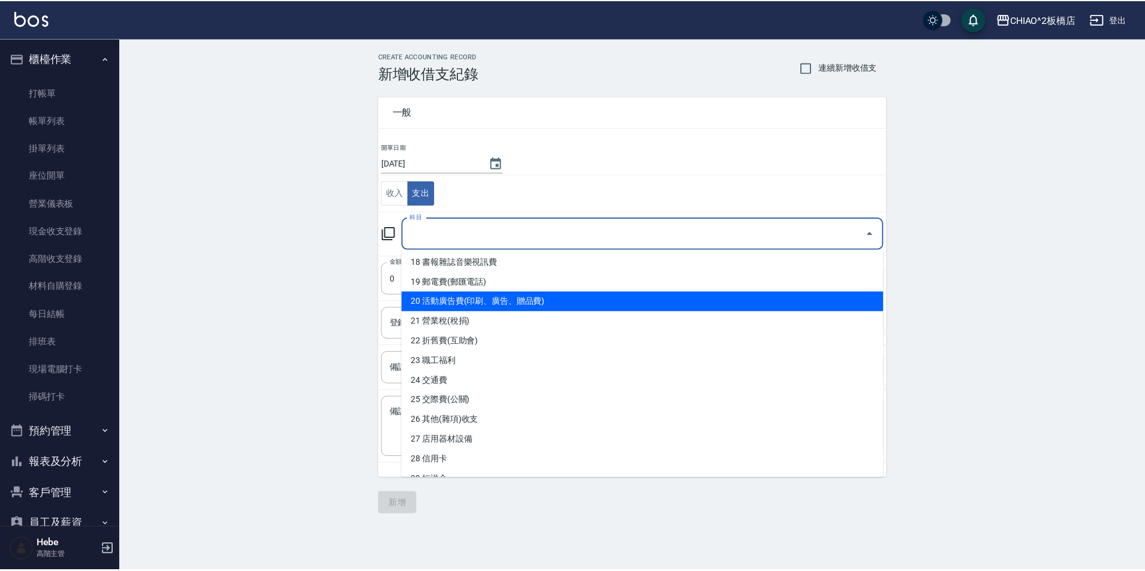
scroll to position [360, 0]
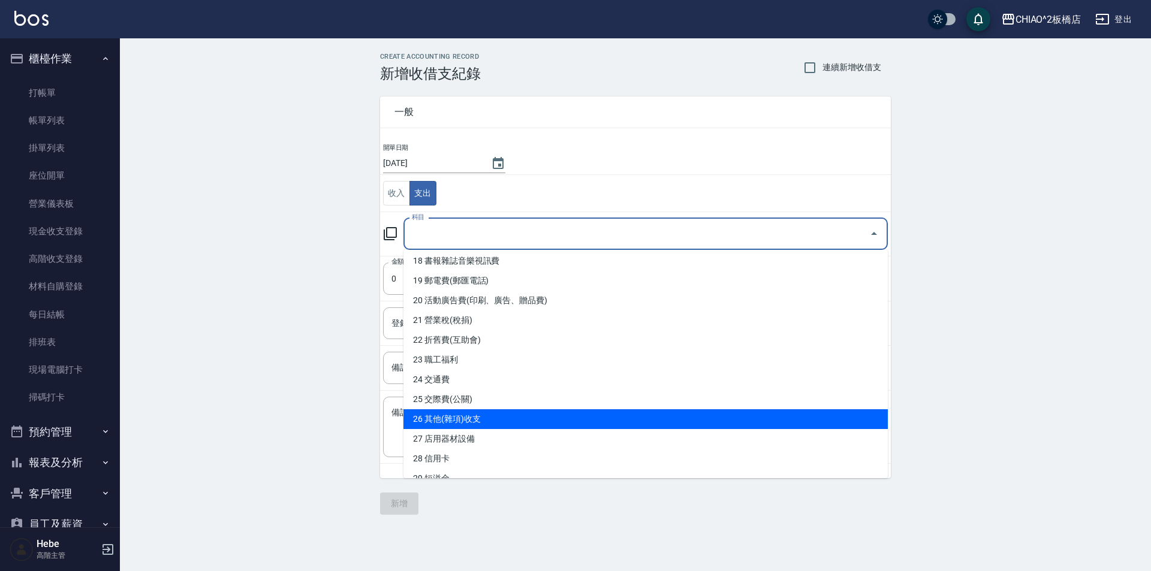
drag, startPoint x: 452, startPoint y: 418, endPoint x: 458, endPoint y: 361, distance: 57.8
click at [454, 417] on li "26 其他(雜項)收支" at bounding box center [645, 419] width 484 height 20
type input "26 其他(雜項)收支"
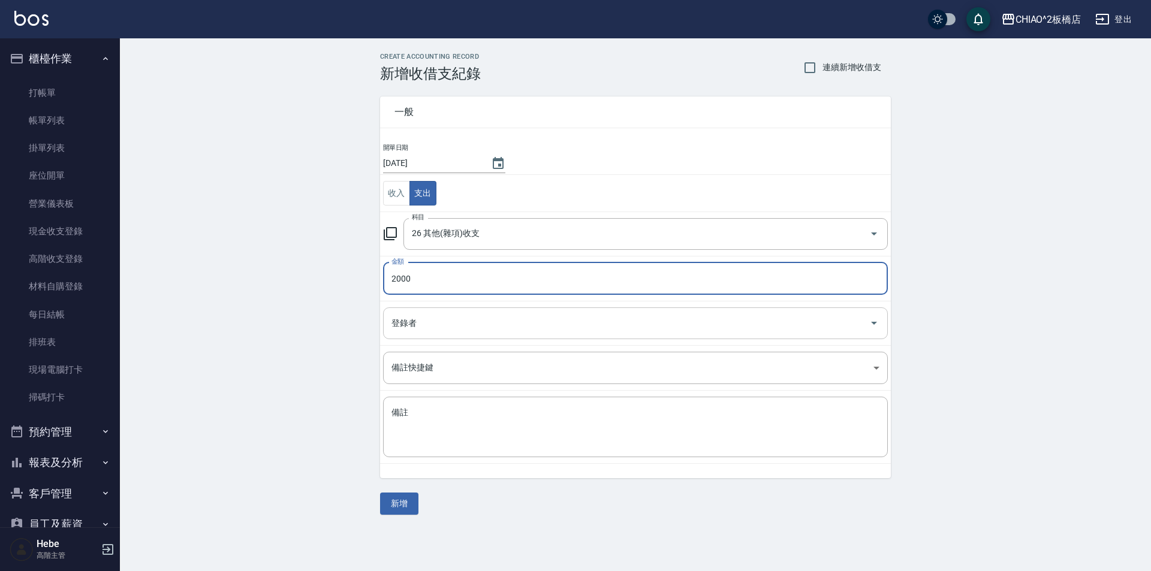
type input "2000"
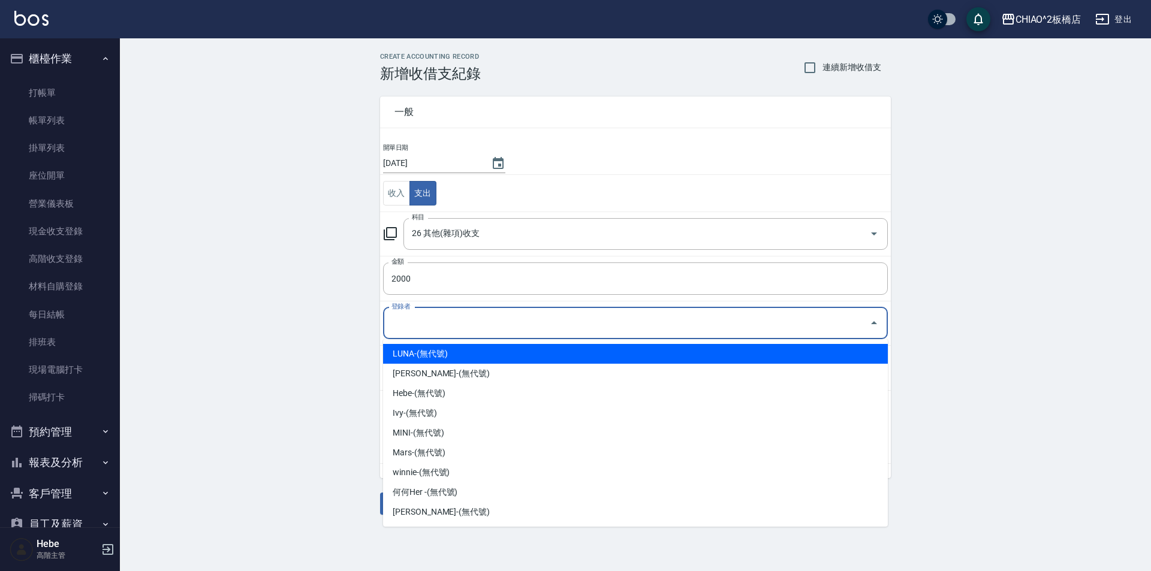
click at [411, 320] on input "登錄者" at bounding box center [626, 323] width 476 height 21
click at [415, 358] on li "LUNA-(無代號)" at bounding box center [635, 354] width 505 height 20
type input "LUNA-(無代號)"
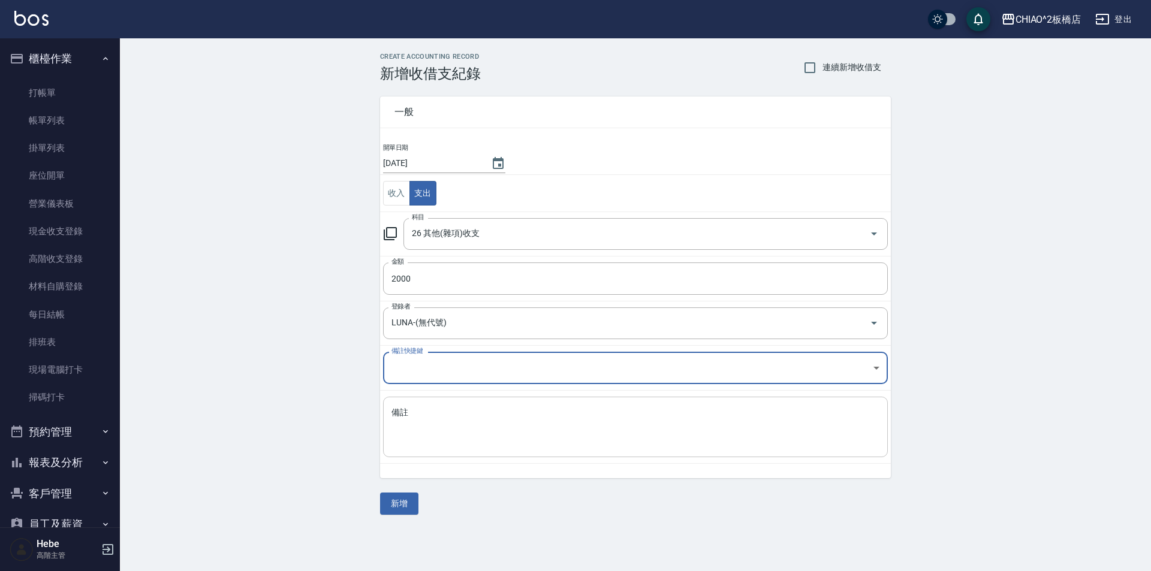
click at [417, 423] on textarea "備註" at bounding box center [635, 427] width 488 height 41
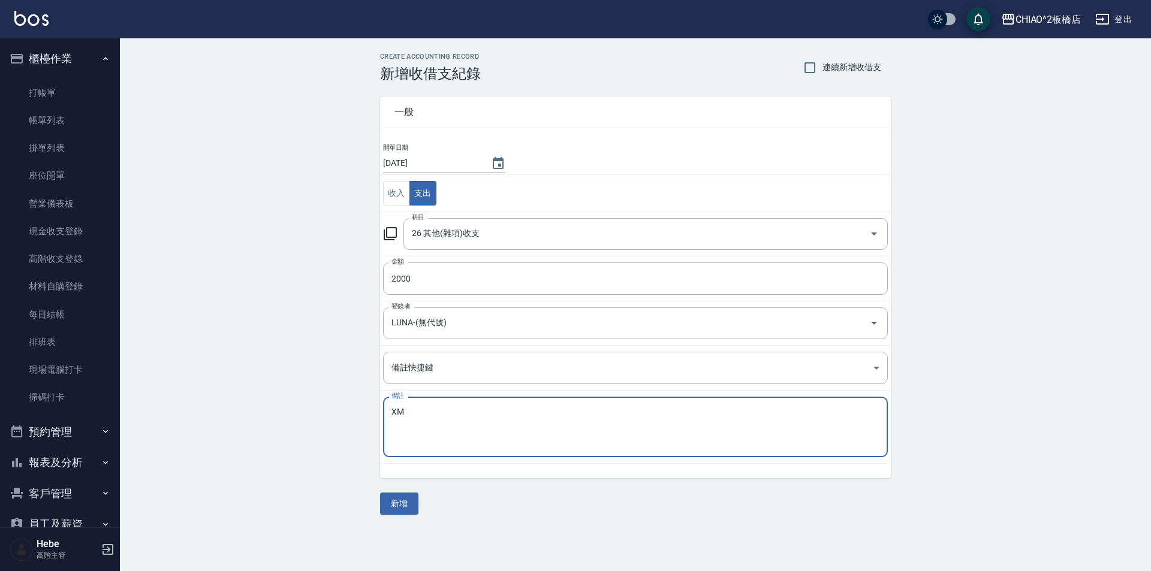
type textarea "X"
type textarea "濾水器"
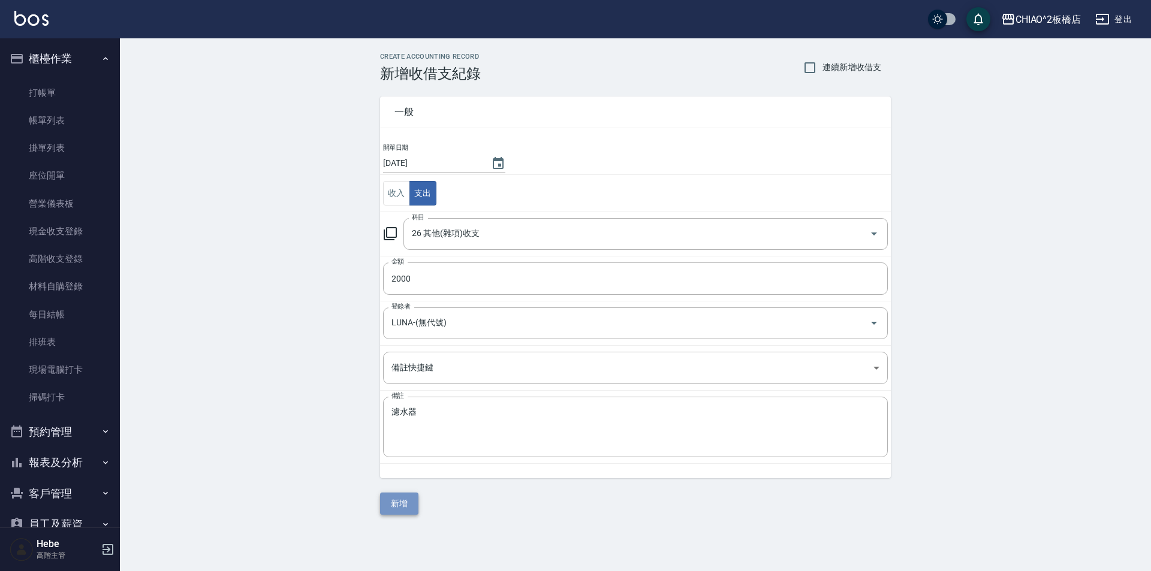
click at [405, 502] on button "新增" at bounding box center [399, 504] width 38 height 22
